Goal: Find specific page/section

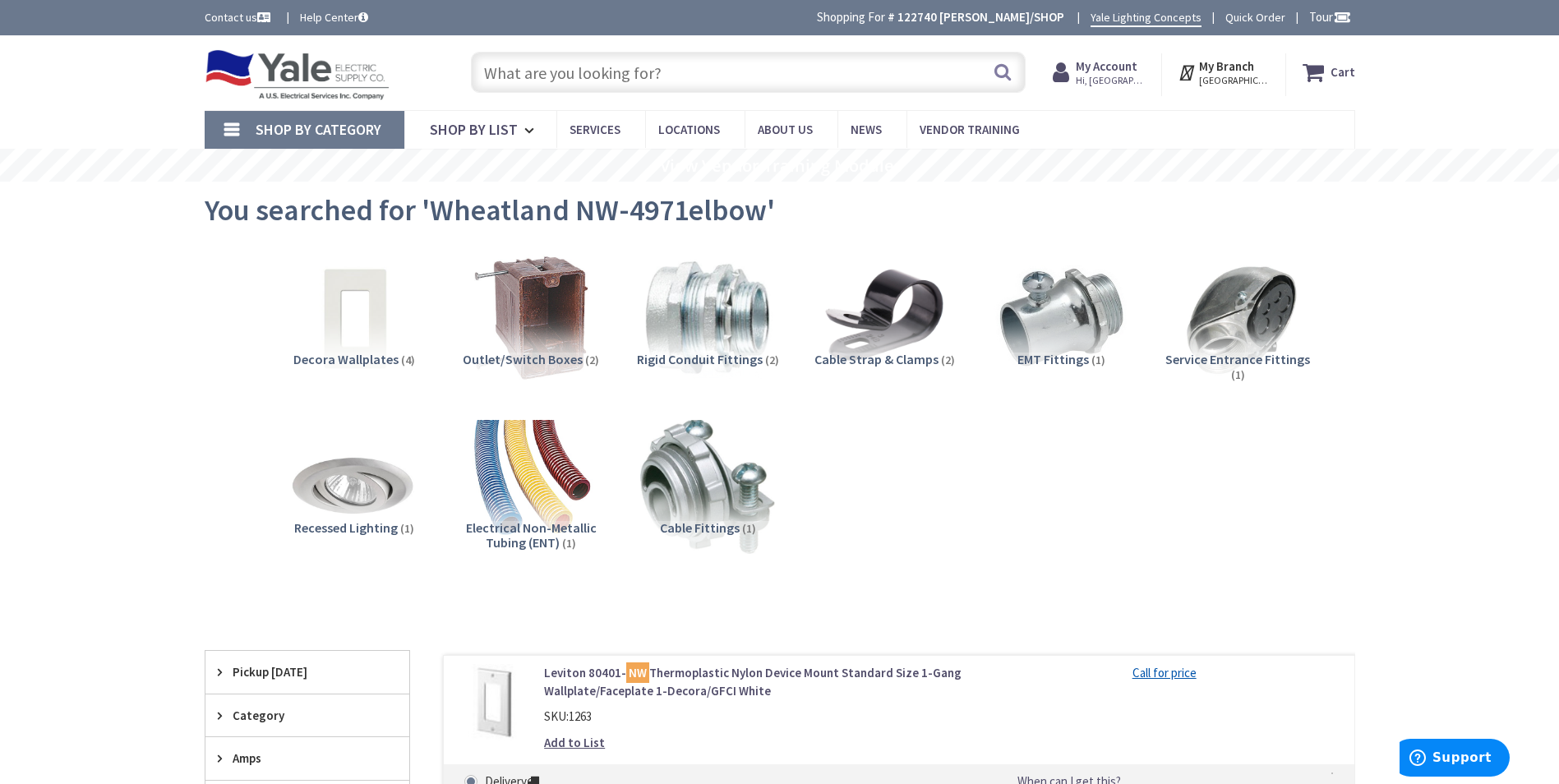
click at [731, 70] on input "text" at bounding box center [748, 72] width 555 height 41
paste input "TR8300H-W"
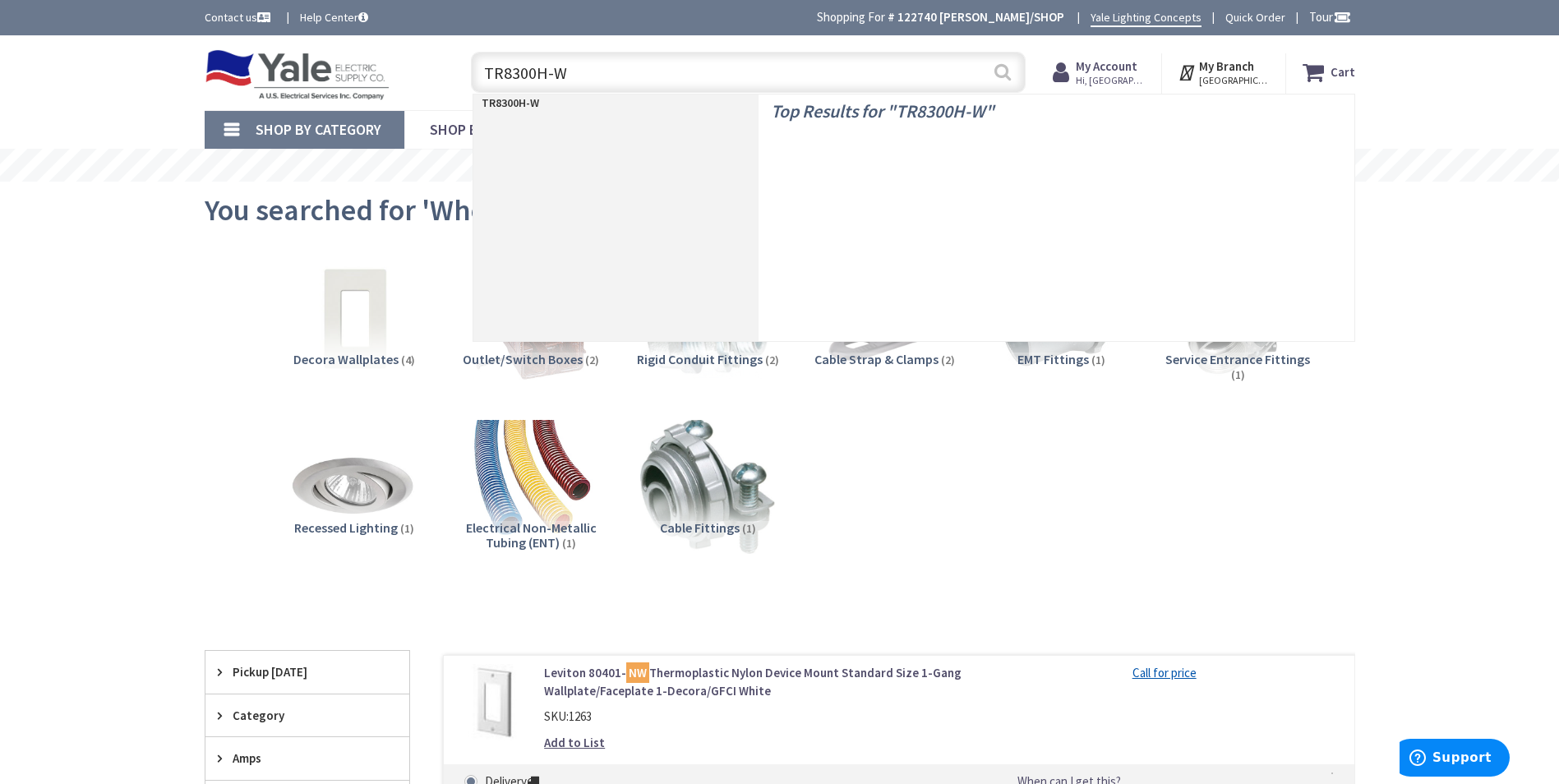
type input "TR8300H-W"
click at [1004, 74] on button "Search" at bounding box center [1002, 72] width 21 height 37
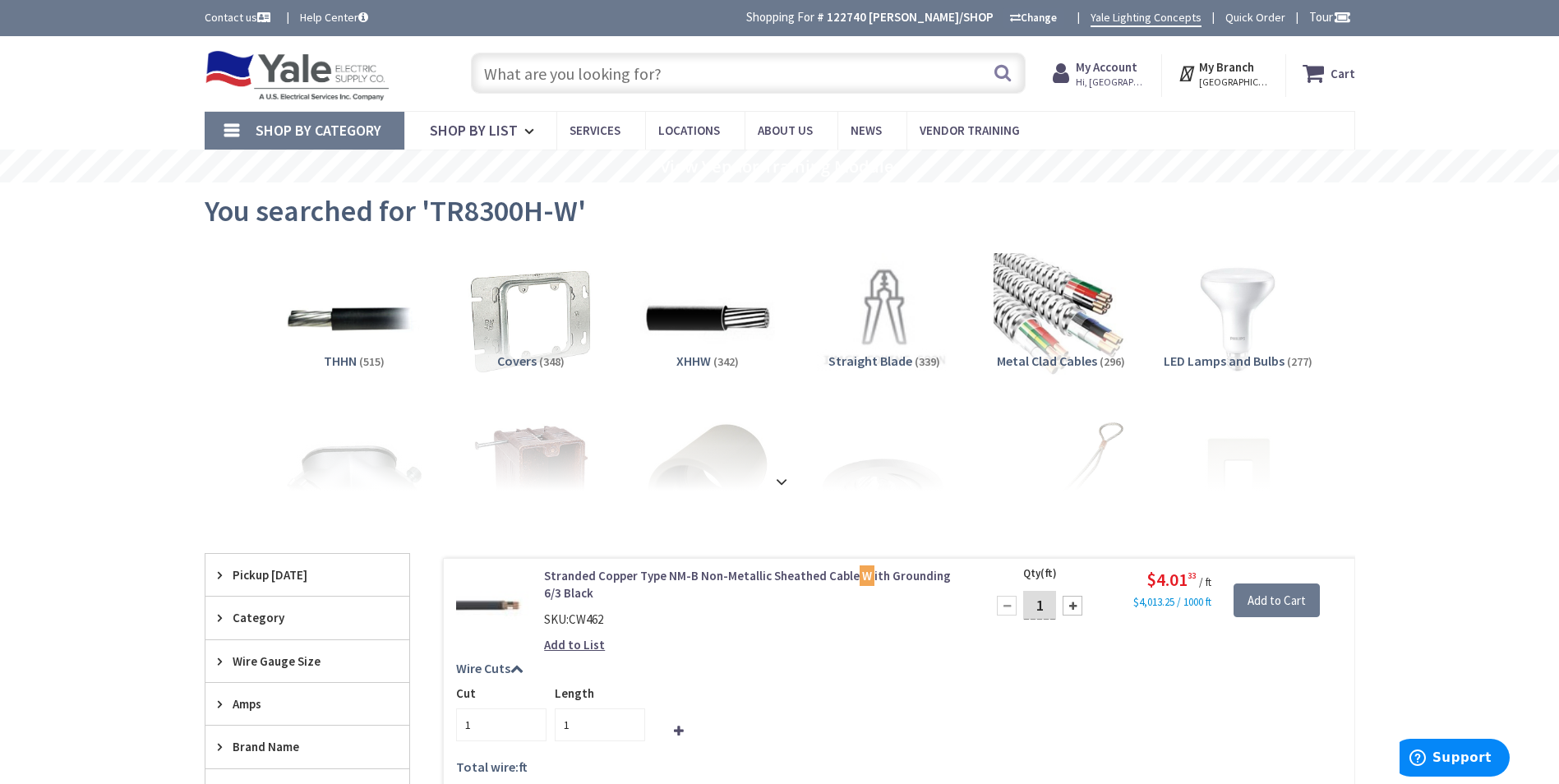
click at [624, 71] on input "text" at bounding box center [748, 73] width 555 height 41
paste input "NP8W"
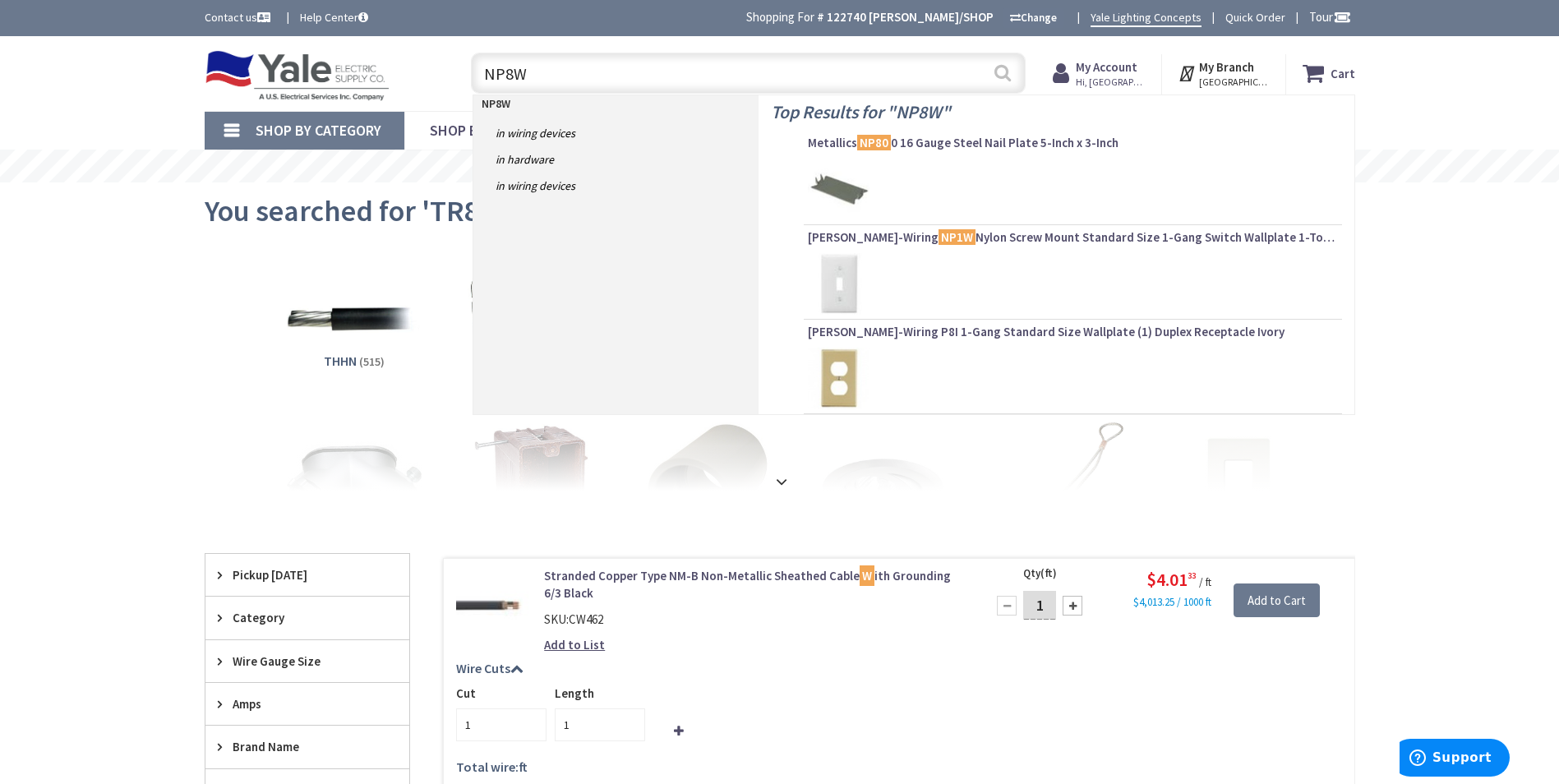
type input "NP8W"
drag, startPoint x: 1002, startPoint y: 70, endPoint x: 780, endPoint y: 17, distance: 228.2
click at [1000, 70] on button "Search" at bounding box center [1002, 73] width 21 height 37
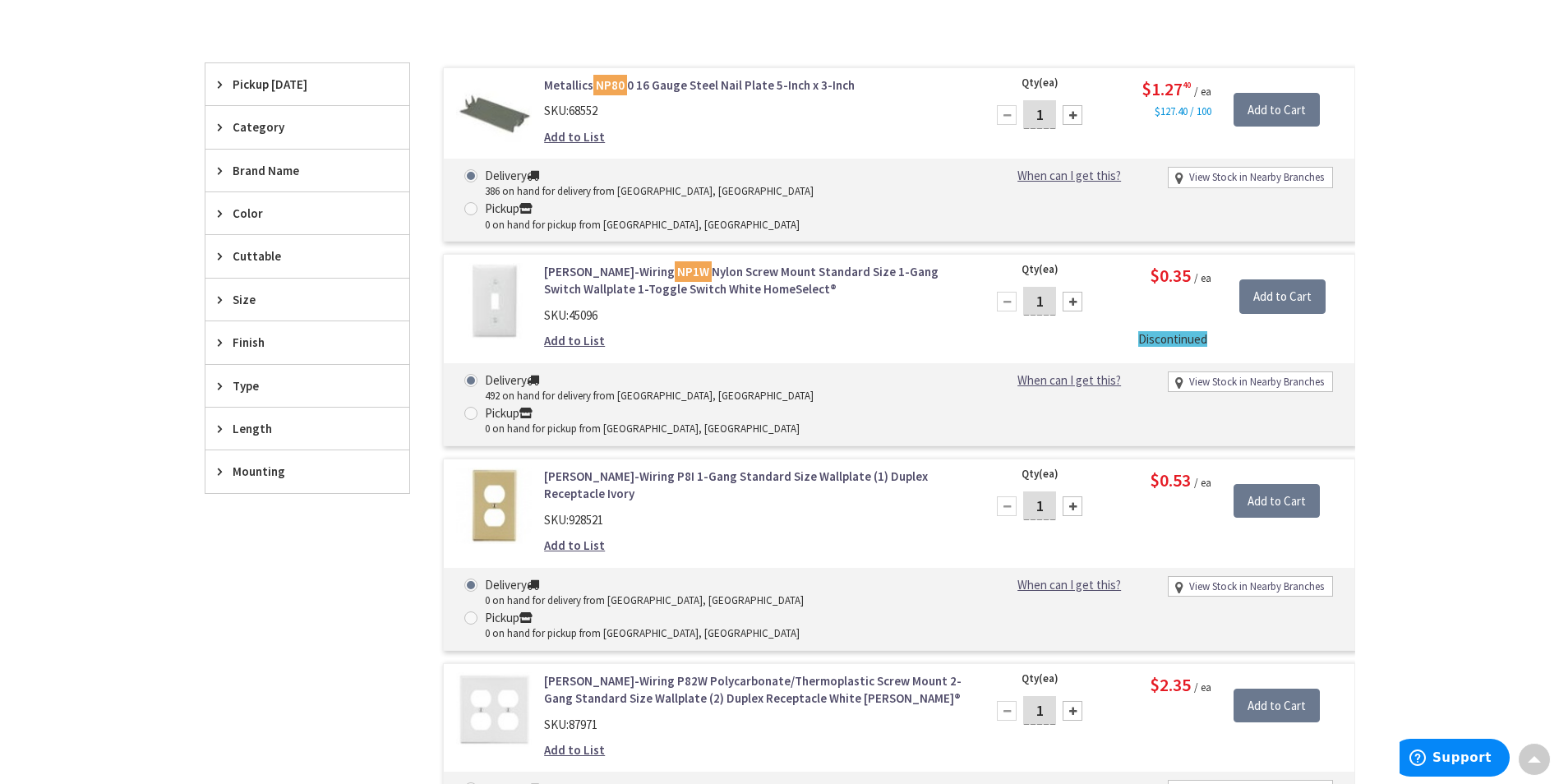
scroll to position [493, 0]
